Goal: Task Accomplishment & Management: Use online tool/utility

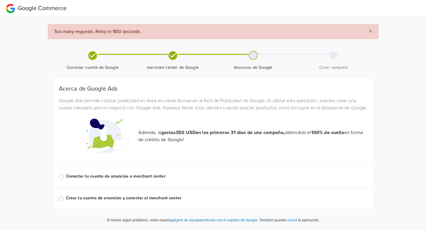
scroll to position [5, 0]
click at [66, 178] on label "Conectar tu cuenta de anuncios a merchant center" at bounding box center [217, 176] width 302 height 7
click at [0, 0] on input "Conectar tu cuenta de anuncios a merchant center" at bounding box center [0, 0] width 0 height 0
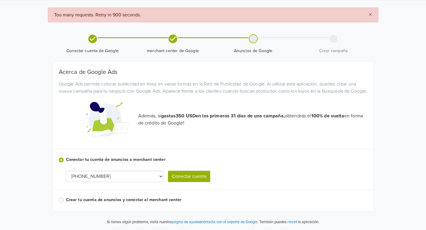
scroll to position [23, 0]
click at [115, 176] on select "[PHONE_NUMBER]" at bounding box center [115, 175] width 98 height 11
click at [196, 175] on button "Conectar cuenta" at bounding box center [189, 175] width 42 height 11
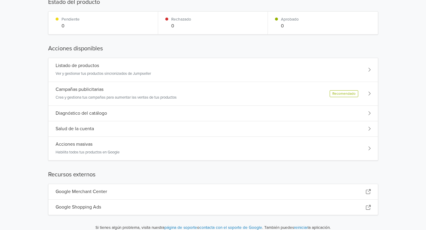
scroll to position [0, 0]
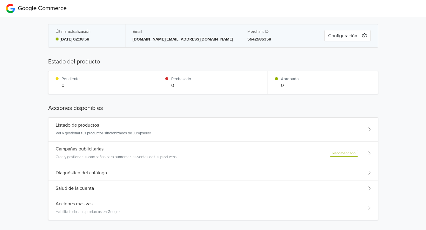
click at [354, 36] on button "Configuración" at bounding box center [347, 35] width 46 height 11
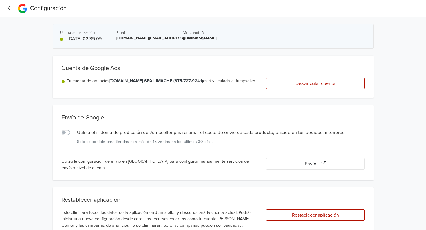
click at [10, 7] on icon "button" at bounding box center [9, 8] width 8 height 6
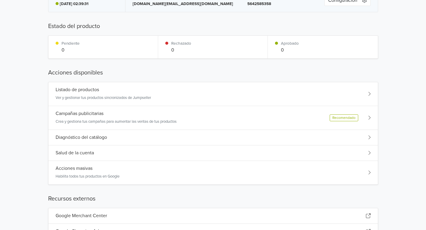
scroll to position [59, 0]
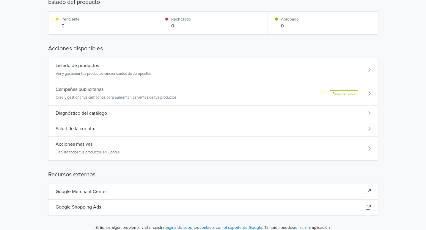
click at [158, 68] on div "Listado de productos Ver y gestionar tus productos sincronizados de Jumpseller" at bounding box center [212, 70] width 329 height 24
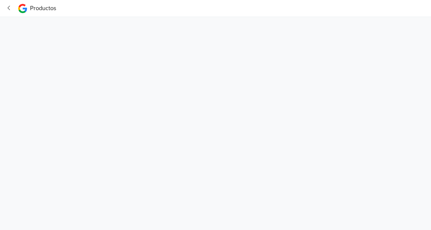
click at [26, 7] on div "Productos" at bounding box center [37, 8] width 38 height 12
click at [5, 7] on icon "button" at bounding box center [9, 8] width 8 height 6
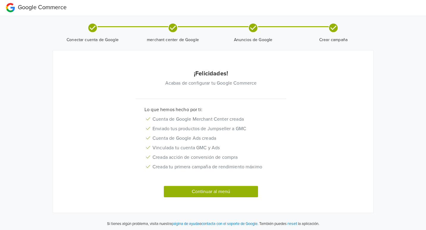
scroll to position [2, 0]
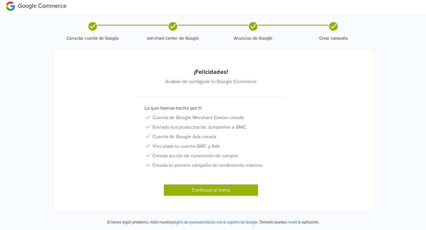
click at [227, 191] on button "Continuar al menú" at bounding box center [211, 189] width 95 height 11
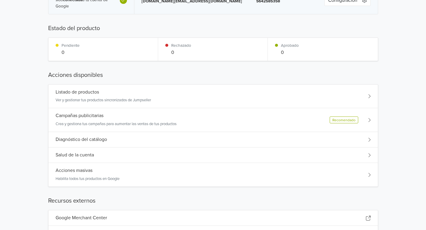
scroll to position [0, 0]
